Goal: Information Seeking & Learning: Learn about a topic

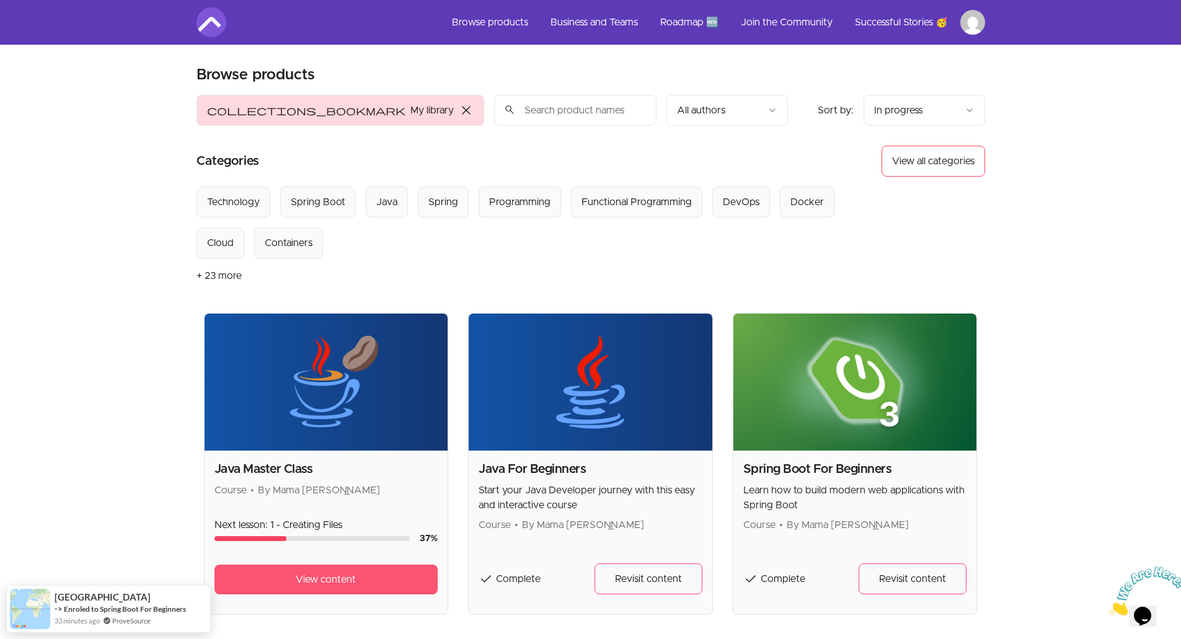
click at [321, 591] on link "View content" at bounding box center [327, 580] width 224 height 30
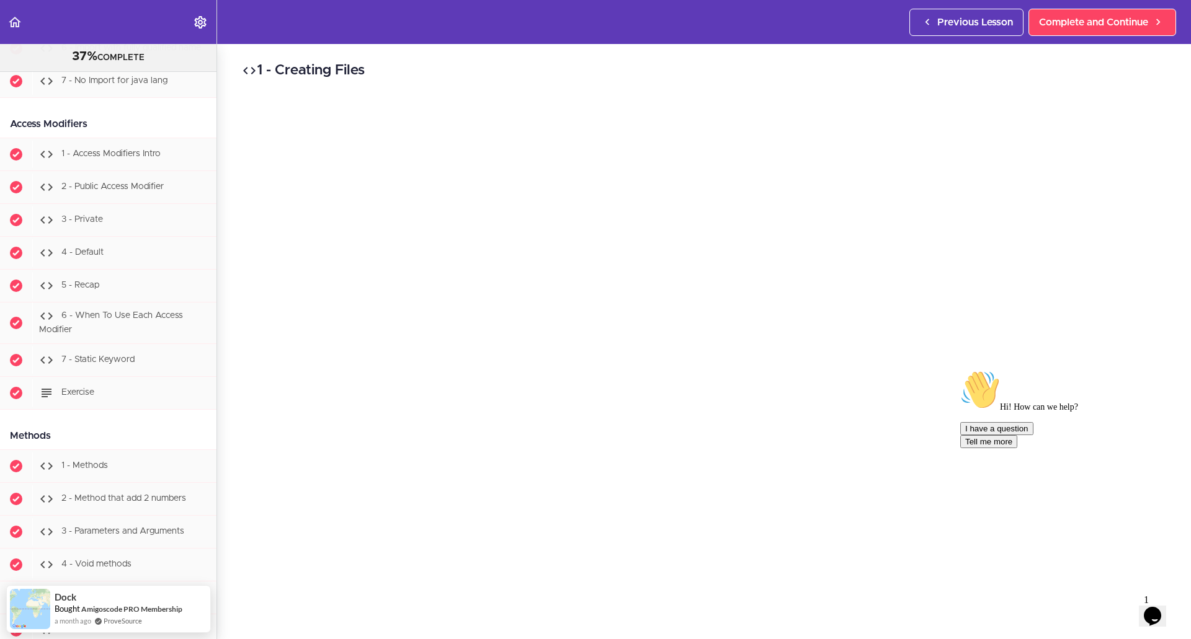
scroll to position [2895, 0]
click at [97, 268] on div "4 - Default" at bounding box center [124, 254] width 184 height 27
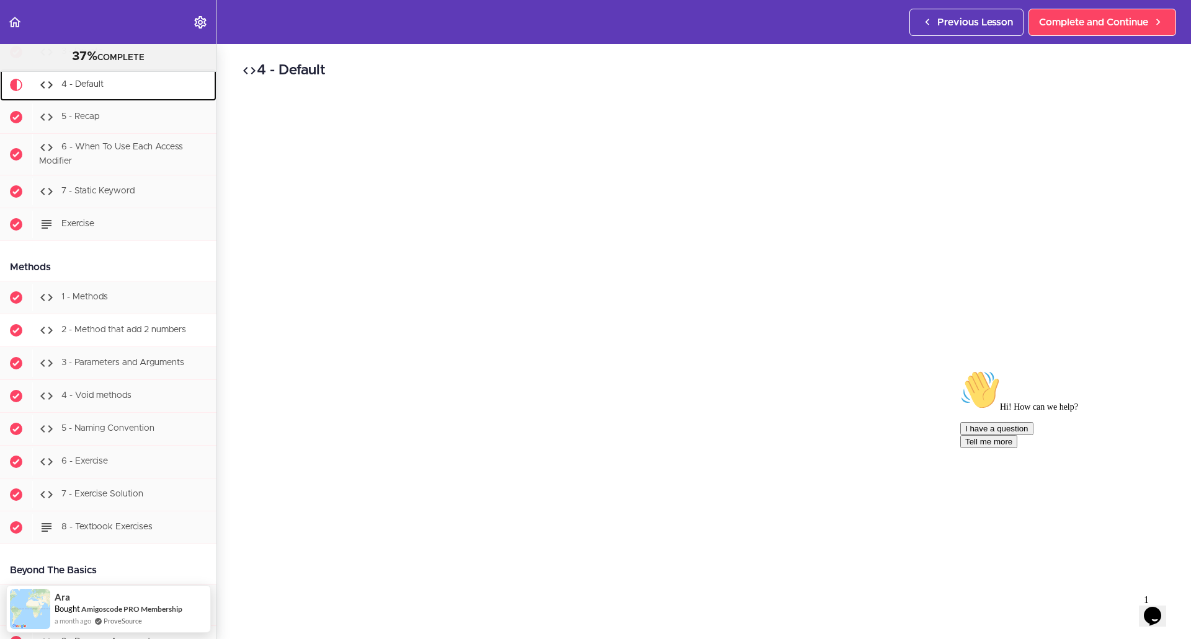
scroll to position [3065, 0]
click at [1144, 448] on div "Hi! How can we help? I have a question Tell me more" at bounding box center [1071, 409] width 223 height 78
click at [1148, 608] on icon "Opens Chat This icon Opens the chat window." at bounding box center [1152, 616] width 20 height 20
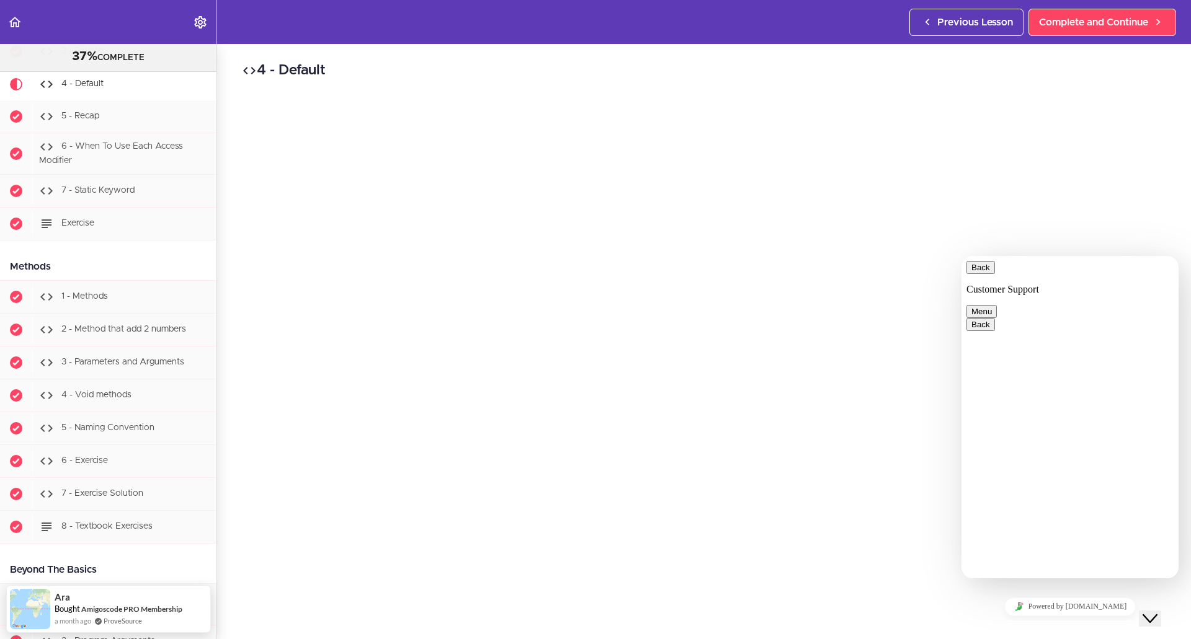
click at [1148, 611] on div "Close Chat This icon closes the chat window." at bounding box center [1149, 618] width 15 height 15
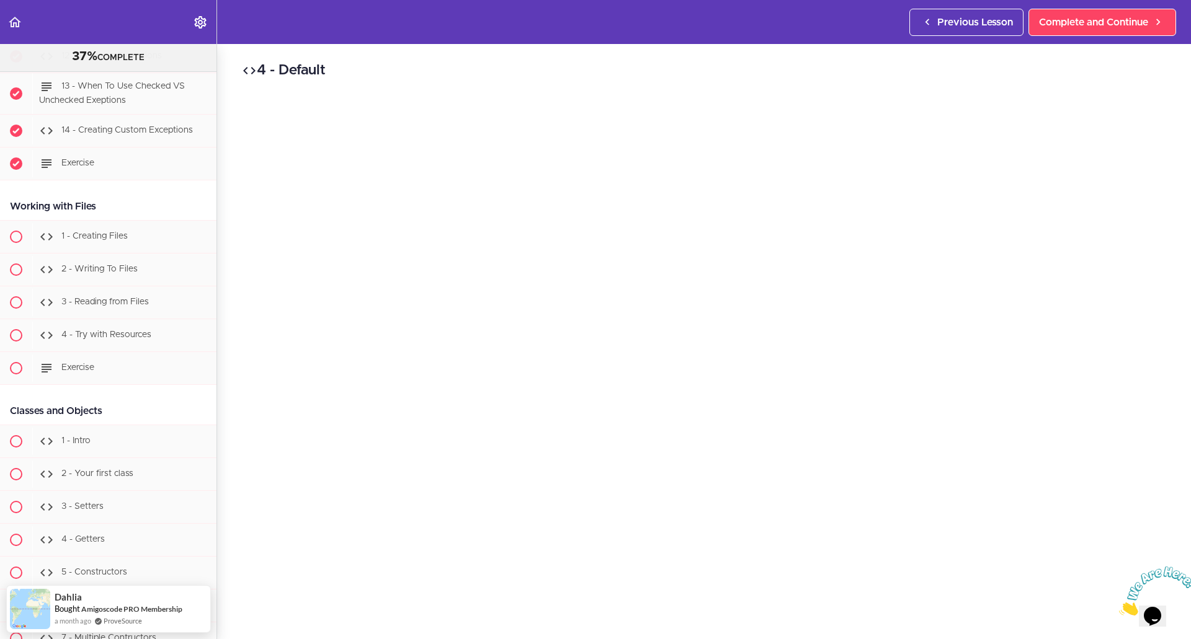
scroll to position [5048, 0]
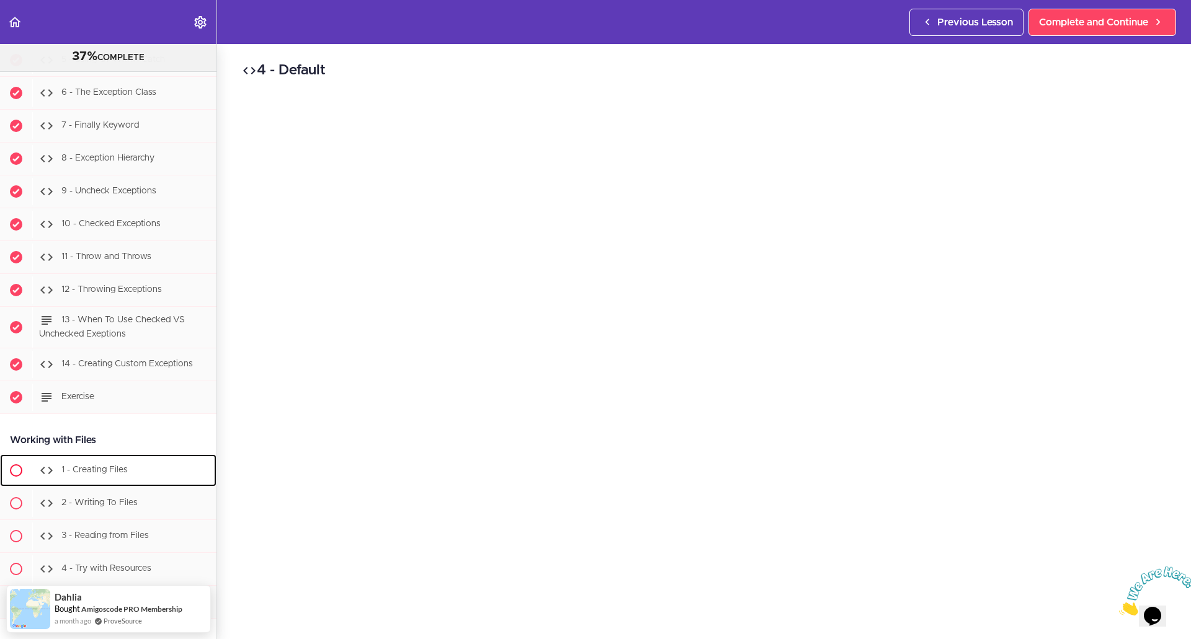
click at [105, 474] on span "1 - Creating Files" at bounding box center [94, 470] width 66 height 9
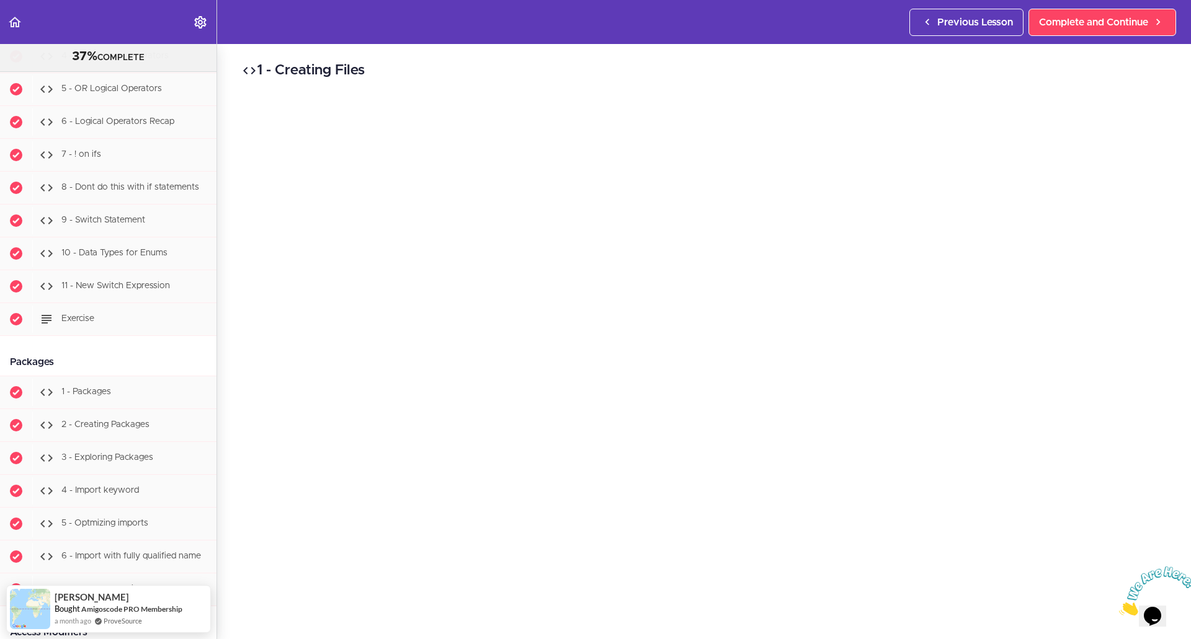
scroll to position [2389, 0]
click at [157, 191] on span "8 - Dont do this with if statements" at bounding box center [130, 186] width 138 height 9
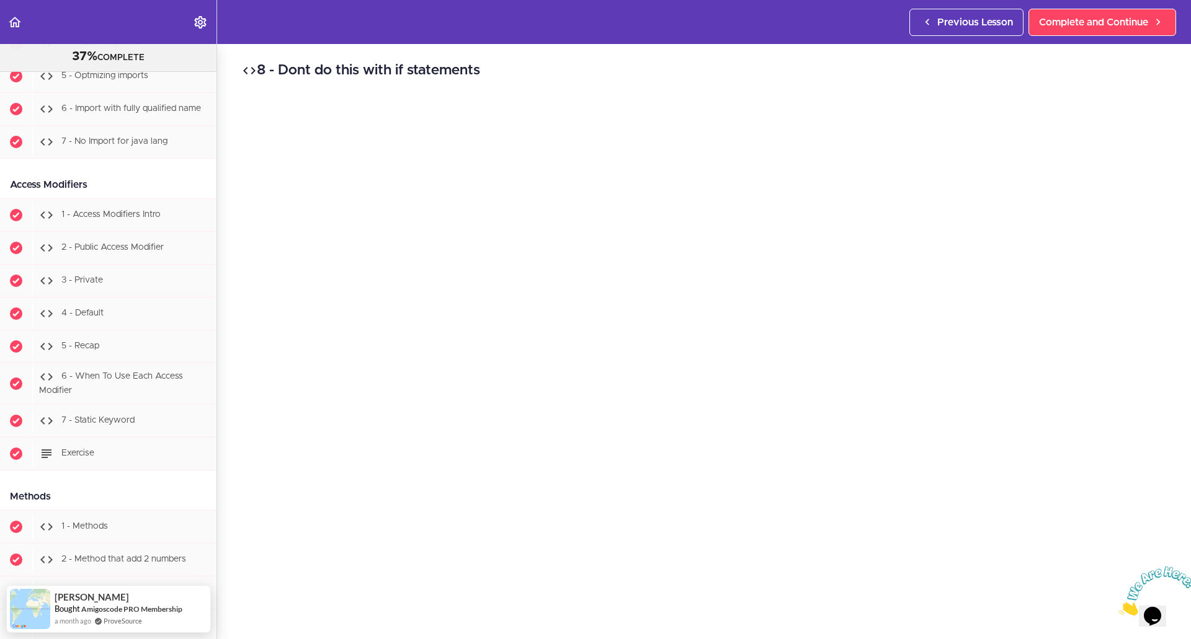
scroll to position [2835, 0]
click at [122, 228] on div "1 - Access Modifiers Intro" at bounding box center [124, 214] width 184 height 27
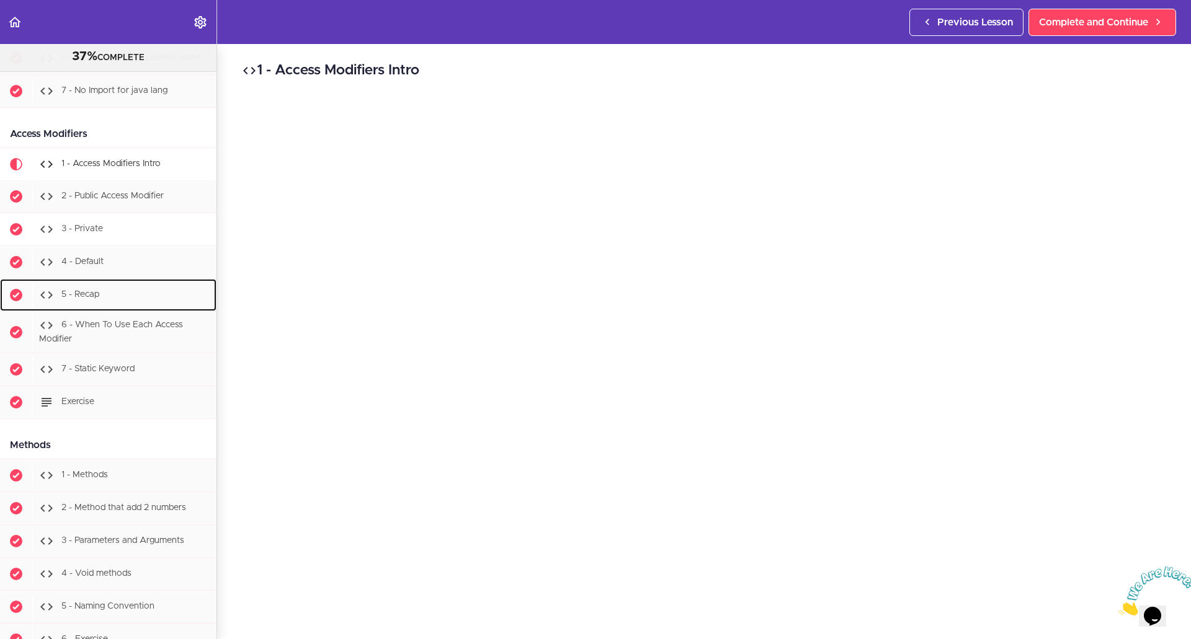
click at [131, 265] on ul "1 - Access Modifiers Intro 2 - Public Access Modifier 3 - Private" at bounding box center [108, 283] width 216 height 271
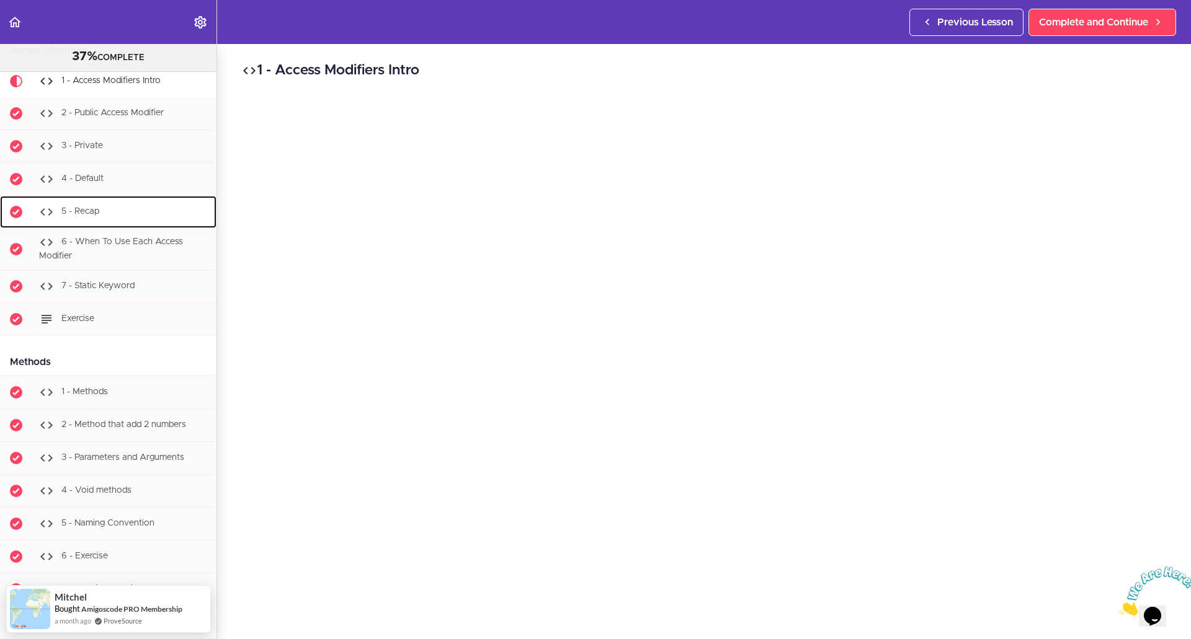
click at [117, 226] on div "5 - Recap" at bounding box center [124, 211] width 184 height 27
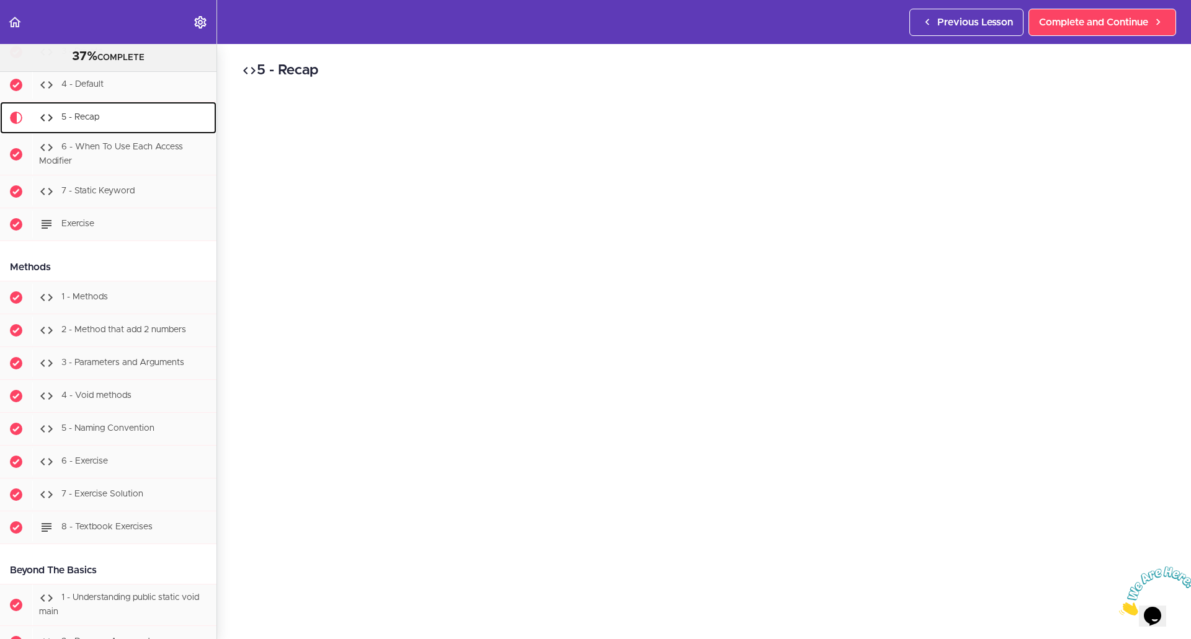
scroll to position [3101, 0]
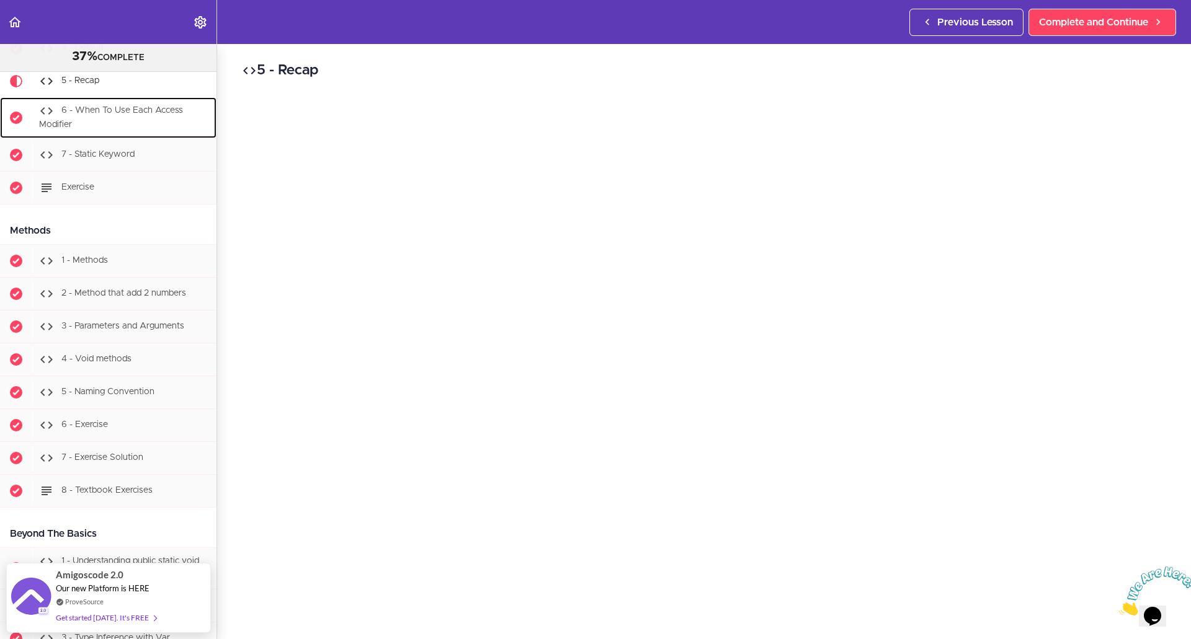
click at [153, 138] on div "6 - When To Use Each Access Modifier" at bounding box center [124, 117] width 184 height 41
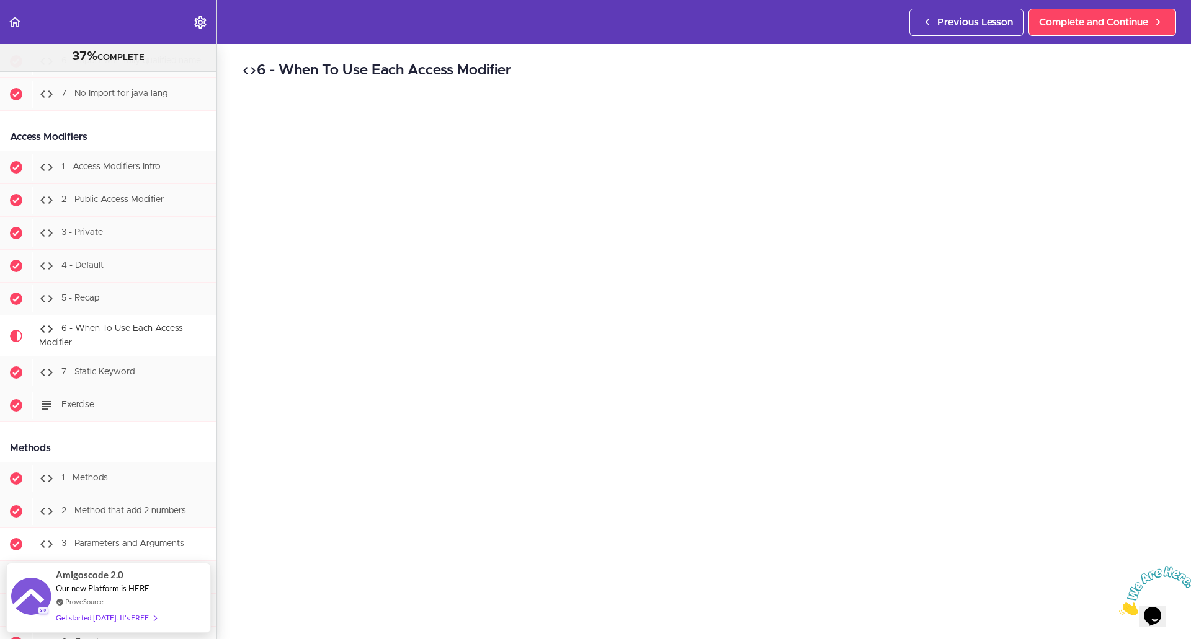
scroll to position [2882, 0]
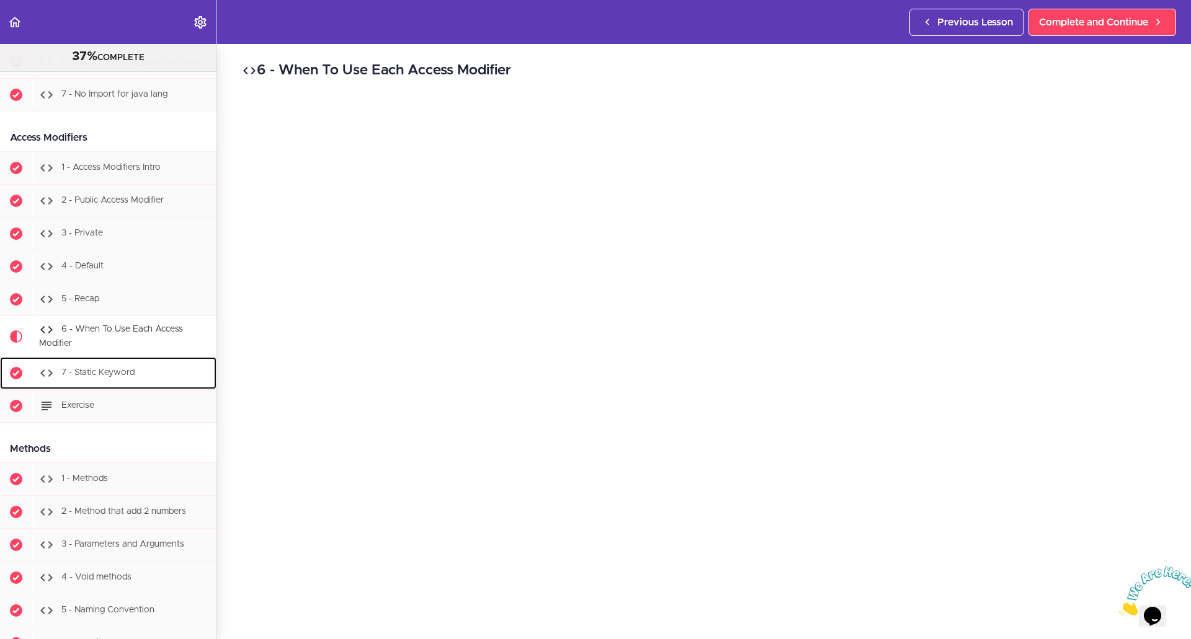
click at [134, 384] on link "7 - Static Keyword" at bounding box center [108, 373] width 216 height 32
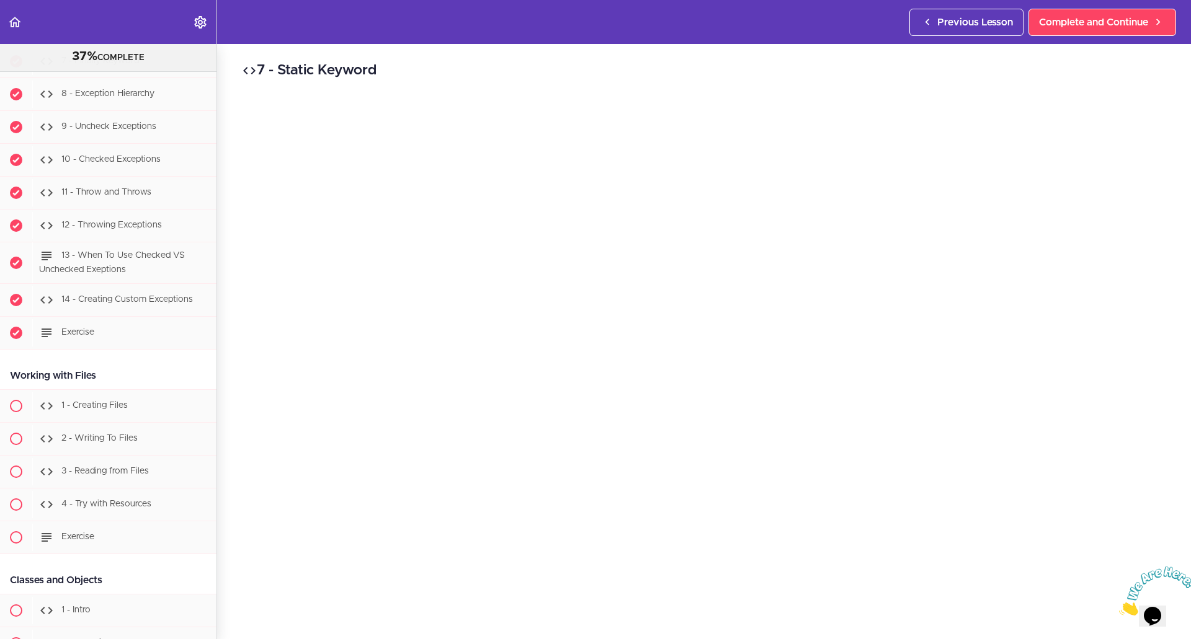
scroll to position [5110, 0]
